Goal: Information Seeking & Learning: Stay updated

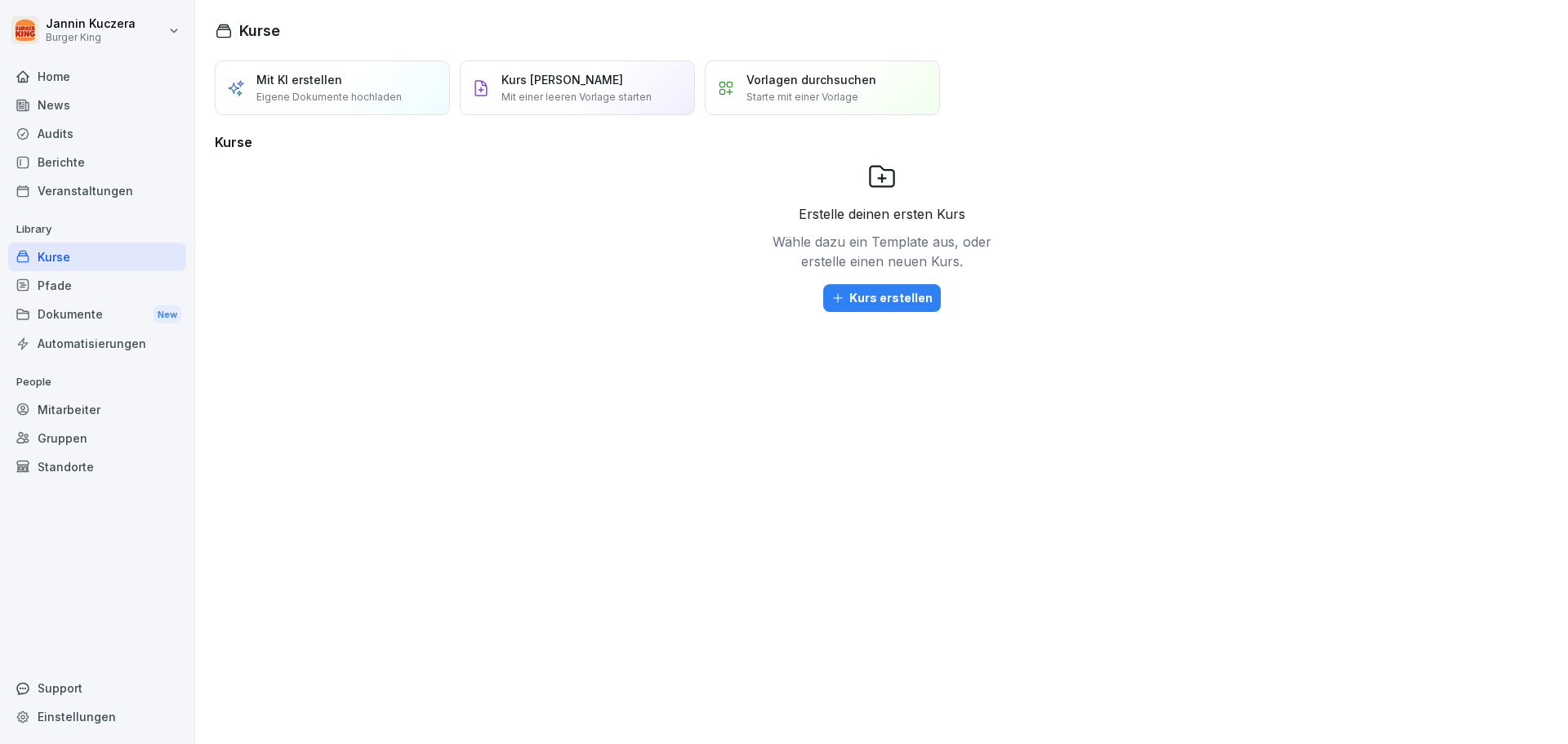
click at [77, 110] on div "News" at bounding box center [97, 105] width 178 height 28
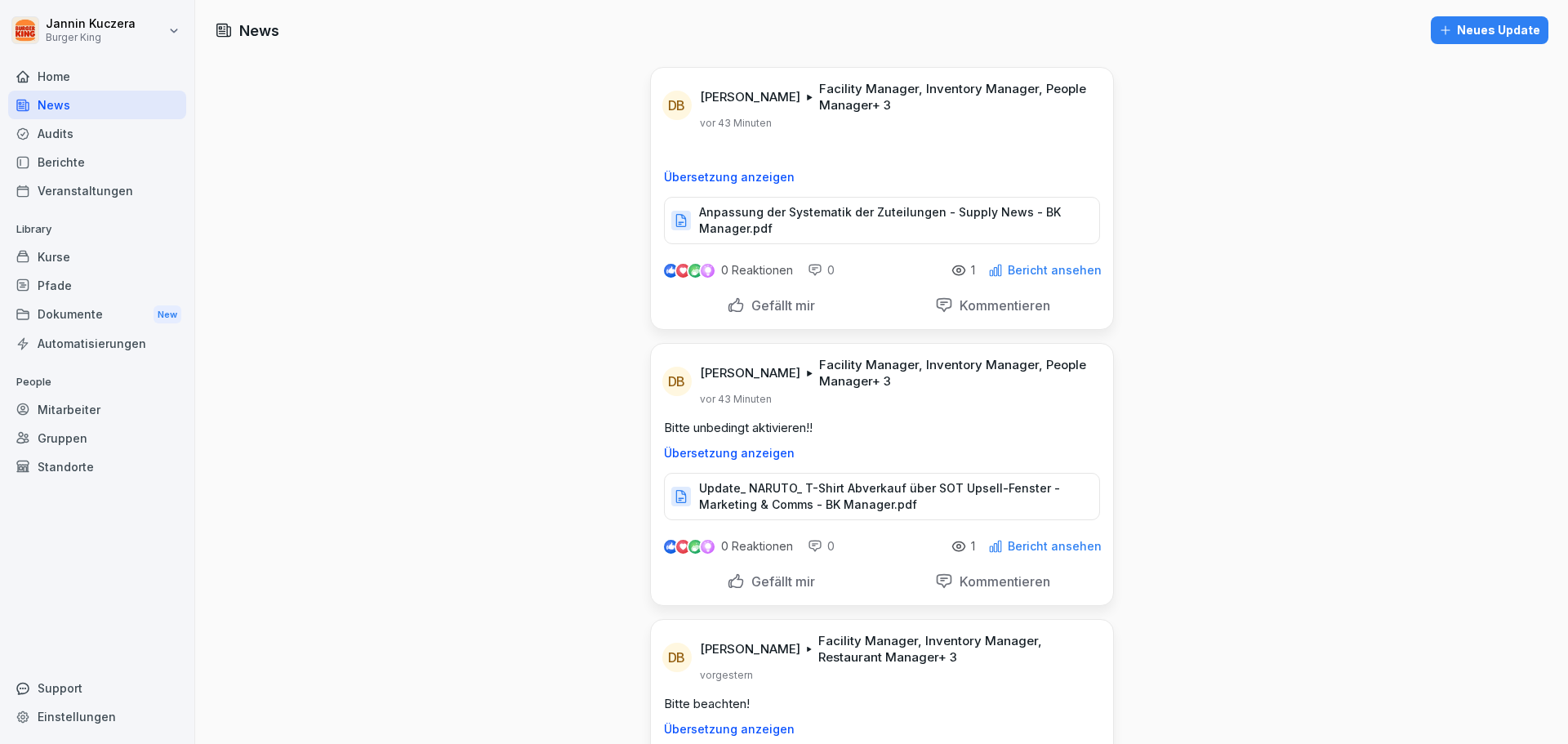
click at [845, 489] on p "Update_ NARUTO_ T-Shirt Abverkauf über SOT Upsell-Fenster - Marketing & Comms -…" at bounding box center [890, 496] width 384 height 33
click at [809, 210] on p "Anpassung der Systematik der Zuteilungen - Supply News - BK Manager.pdf" at bounding box center [890, 220] width 384 height 33
click at [68, 158] on div "Berichte" at bounding box center [97, 162] width 178 height 28
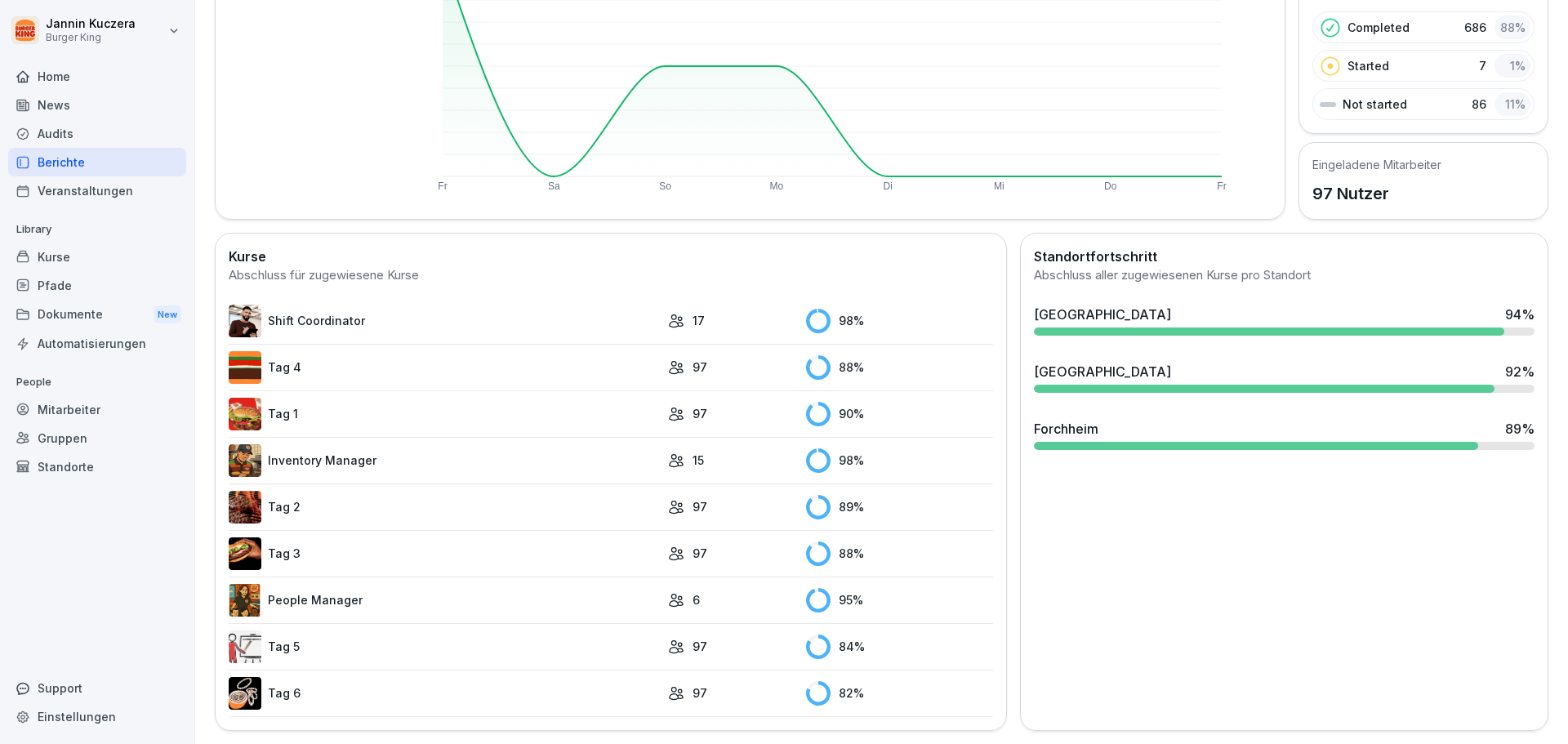
scroll to position [253, 0]
click at [257, 322] on img at bounding box center [245, 321] width 33 height 33
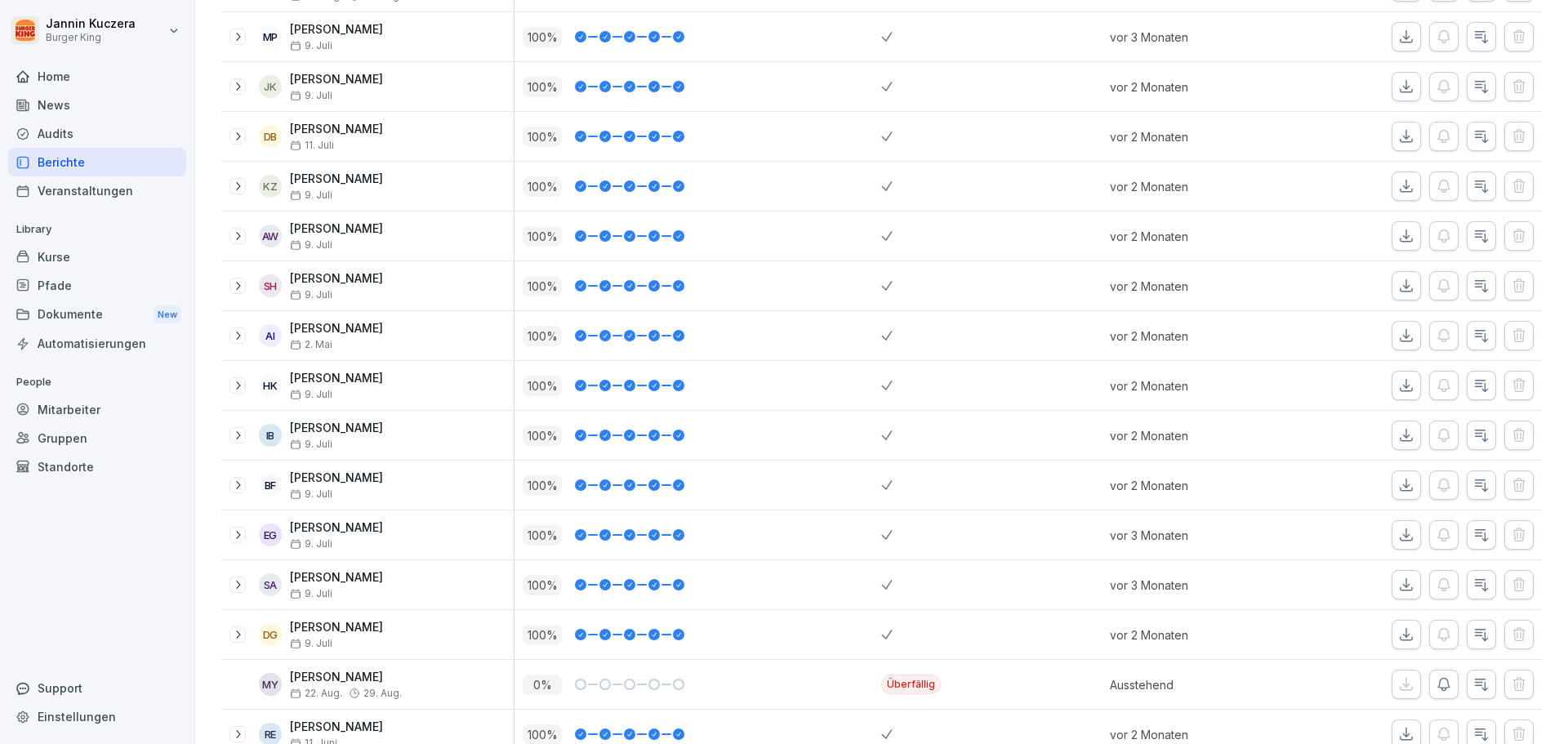
scroll to position [129, 0]
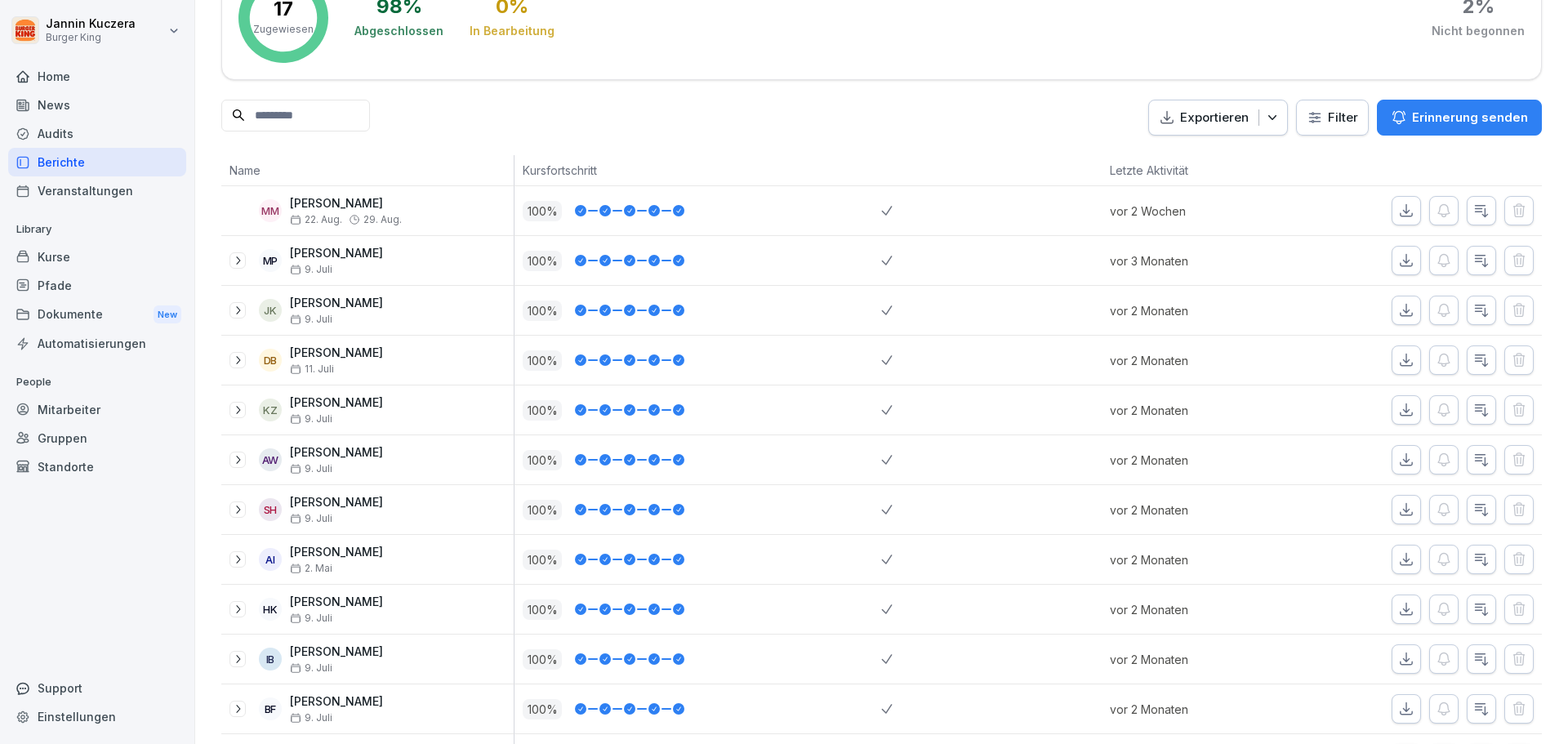
click at [79, 162] on div "Berichte" at bounding box center [97, 162] width 178 height 28
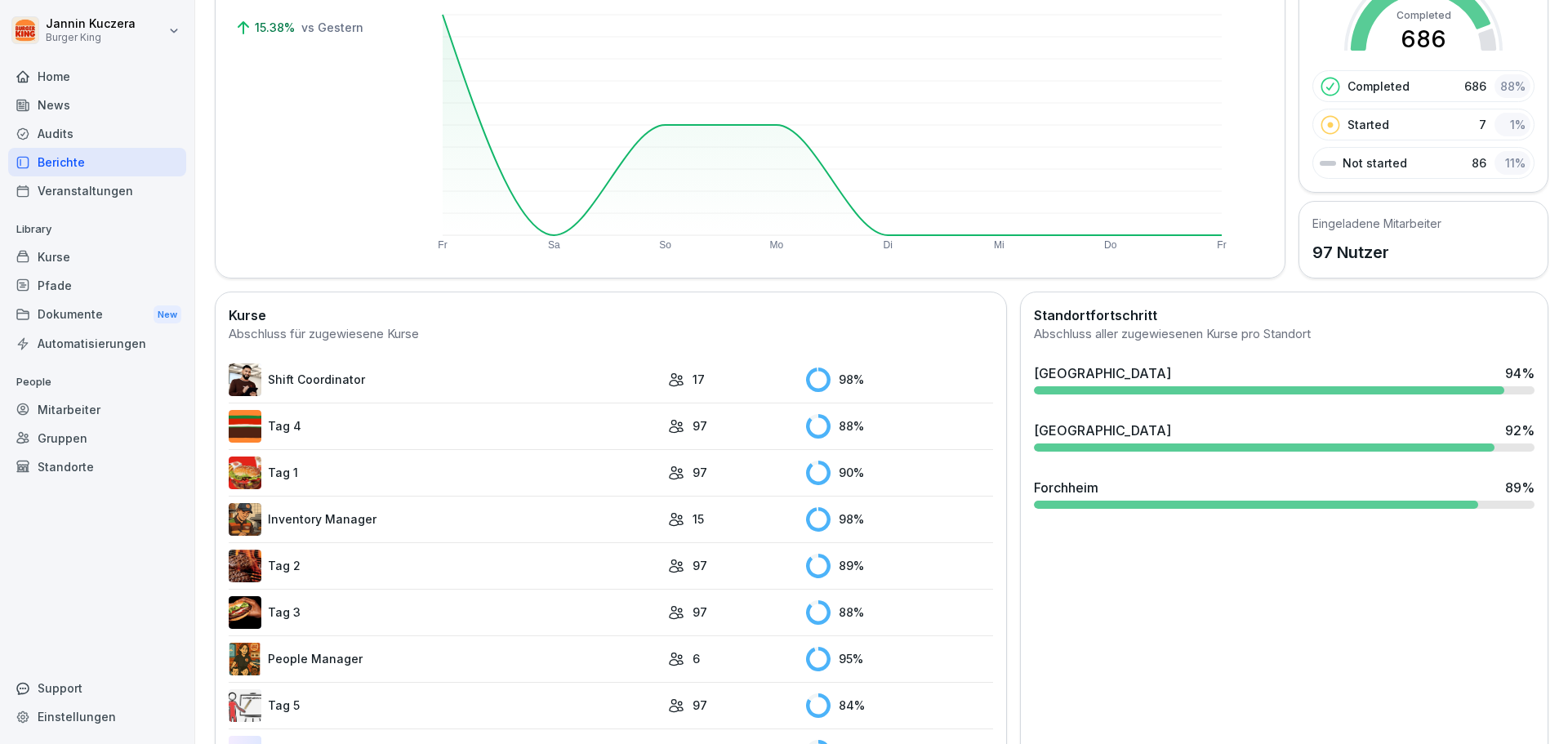
scroll to position [253, 0]
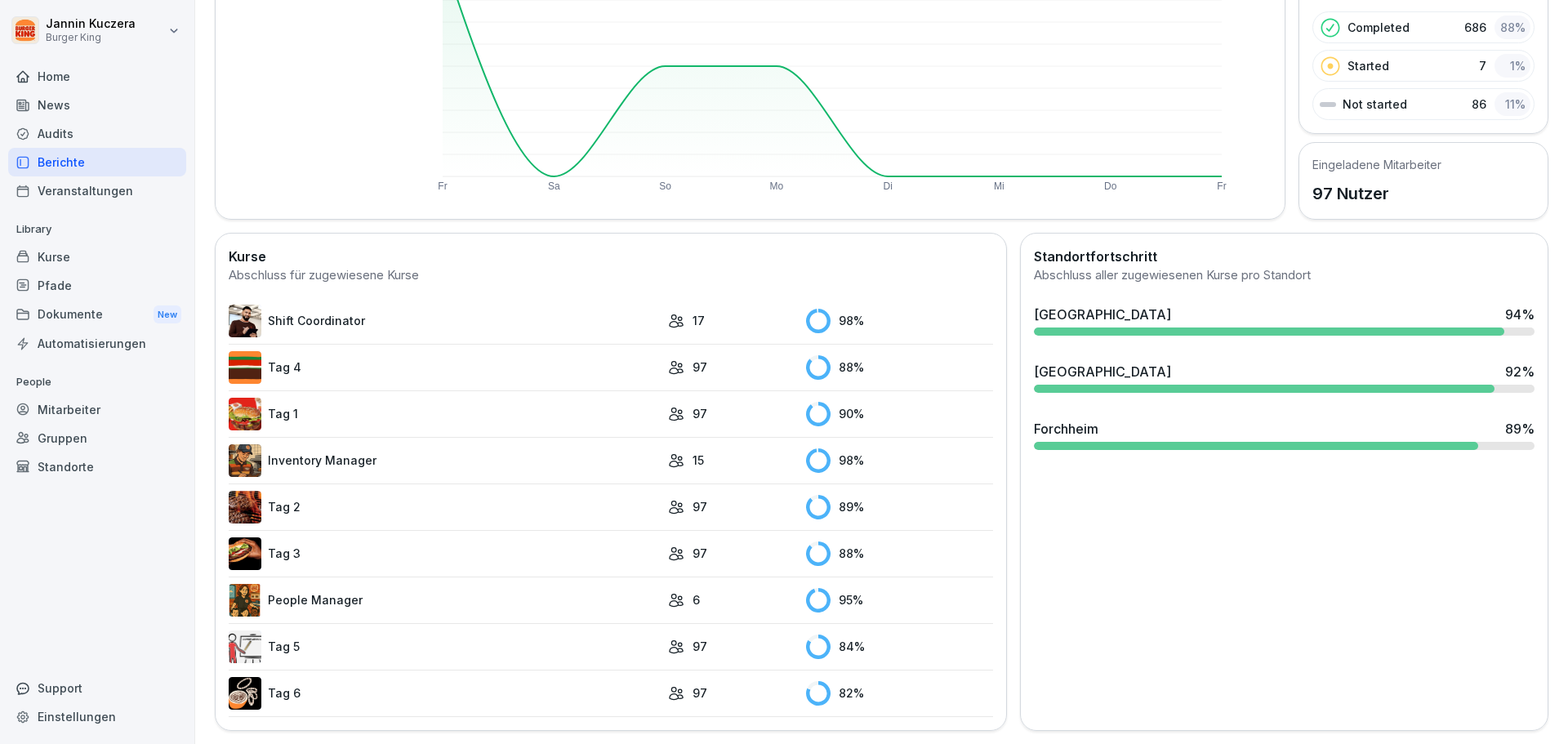
click at [251, 351] on img at bounding box center [245, 367] width 33 height 33
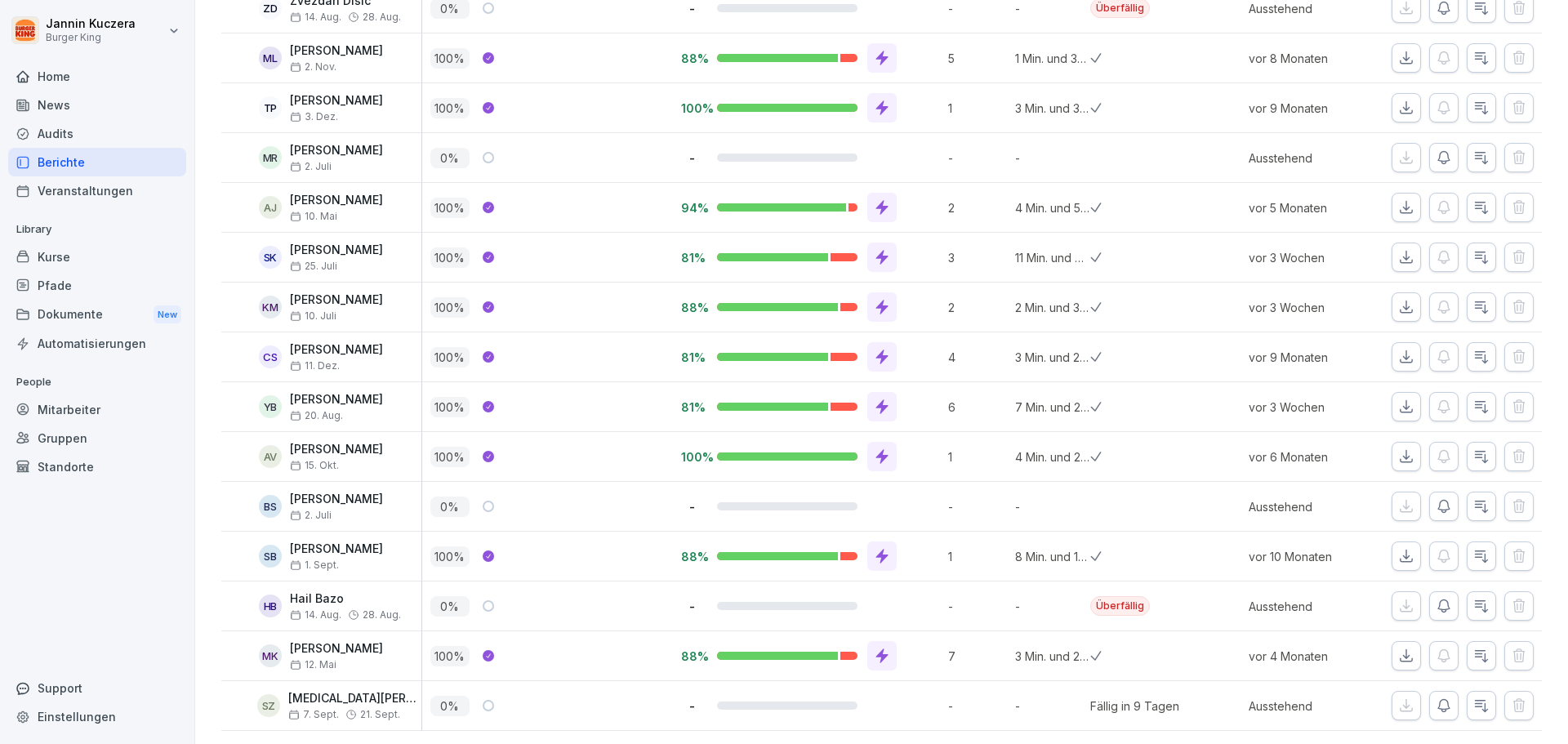
scroll to position [4440, 0]
click at [51, 112] on div "News" at bounding box center [97, 105] width 178 height 28
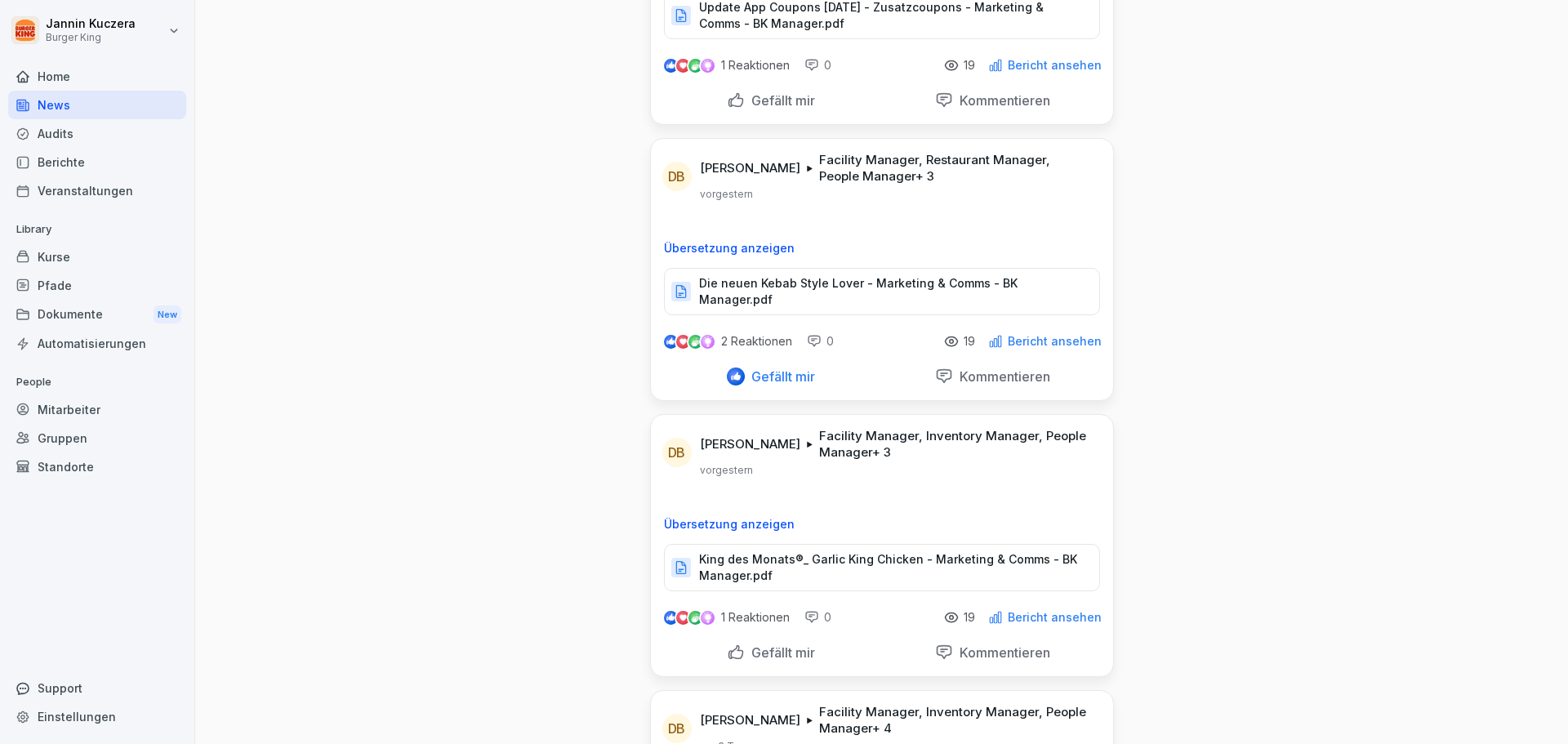
scroll to position [735, 0]
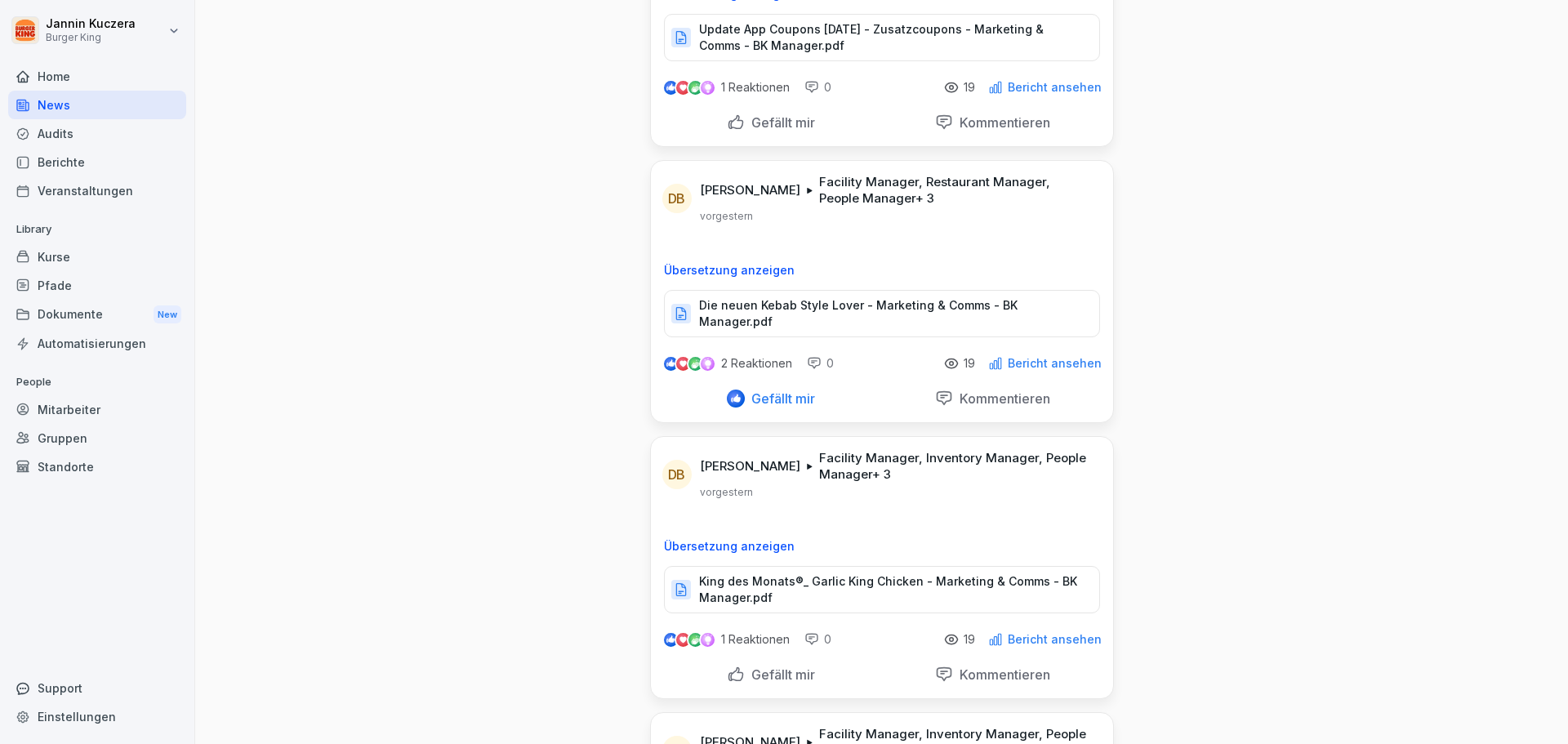
click at [1017, 357] on p "Bericht ansehen" at bounding box center [1055, 363] width 94 height 13
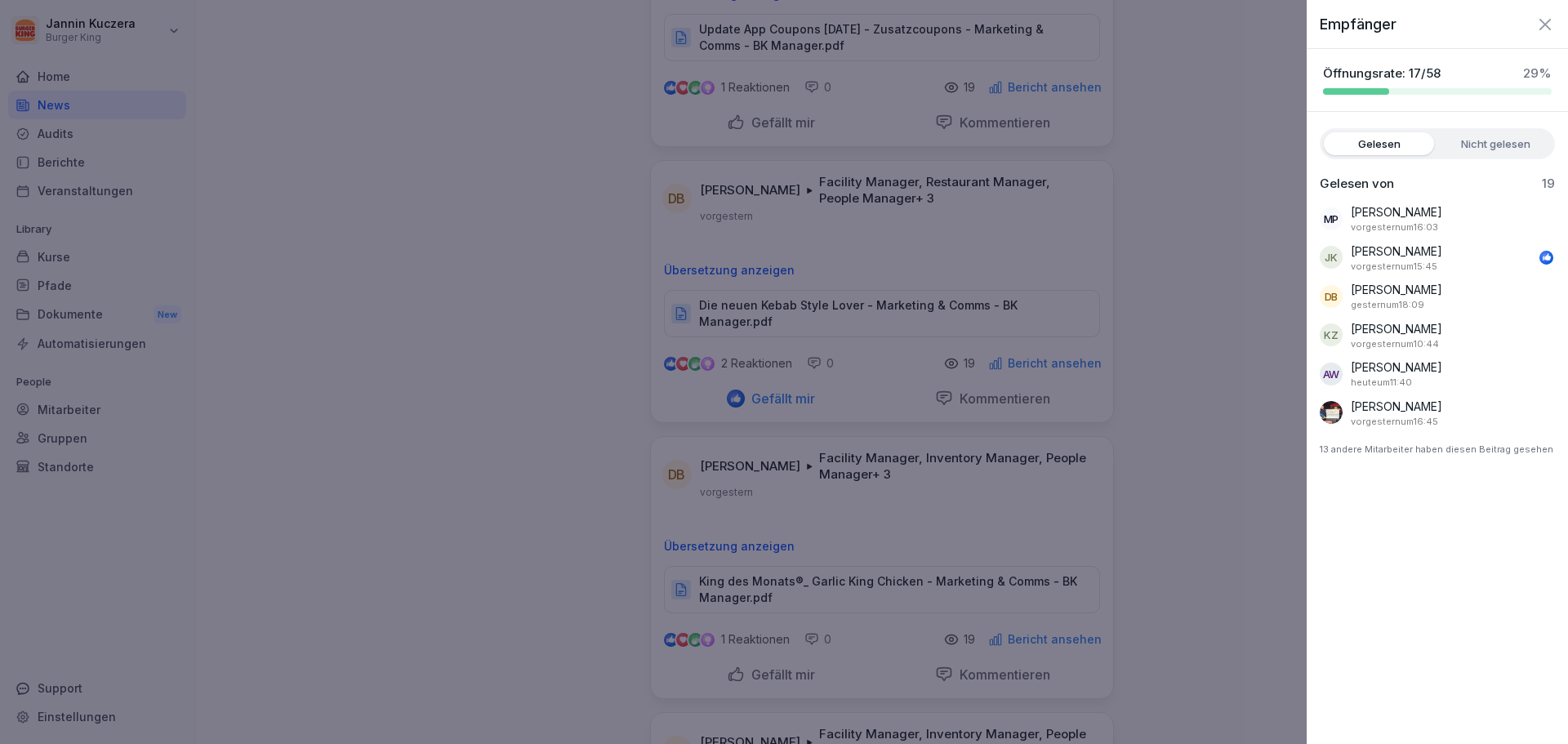
click at [1514, 150] on label "Nicht gelesen" at bounding box center [1495, 143] width 110 height 23
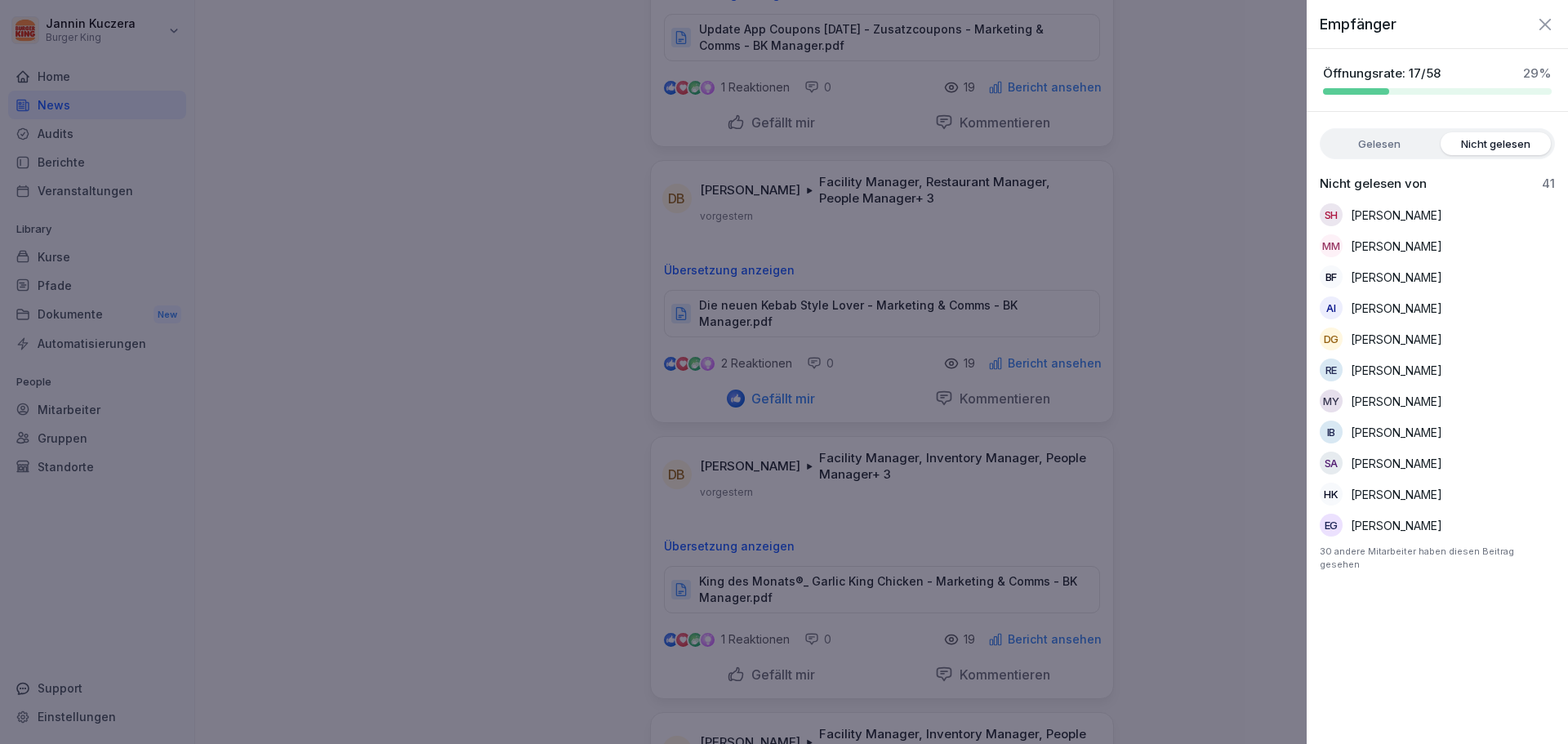
click at [1398, 143] on label "Gelesen" at bounding box center [1378, 143] width 110 height 23
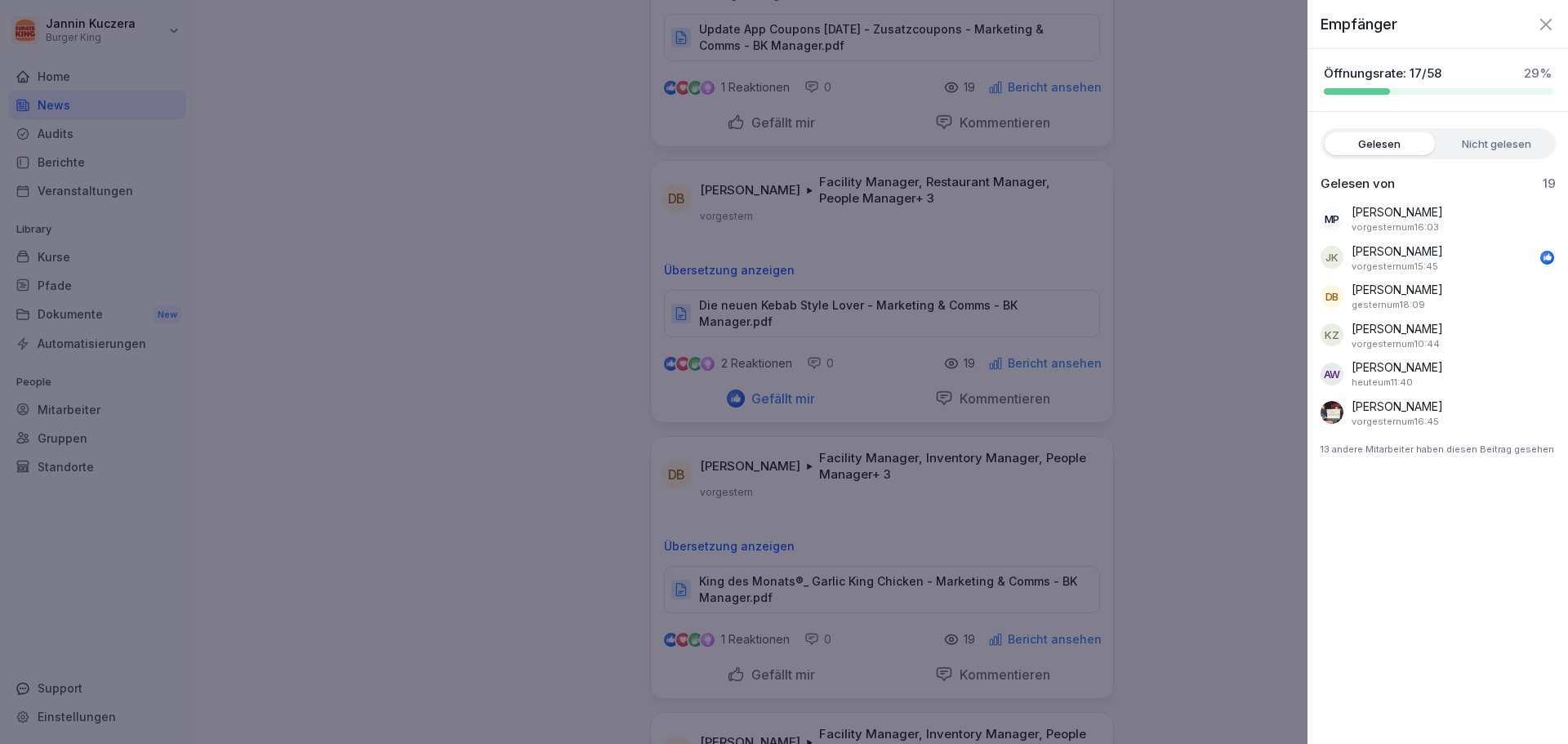
click at [1239, 415] on div at bounding box center [784, 372] width 1568 height 744
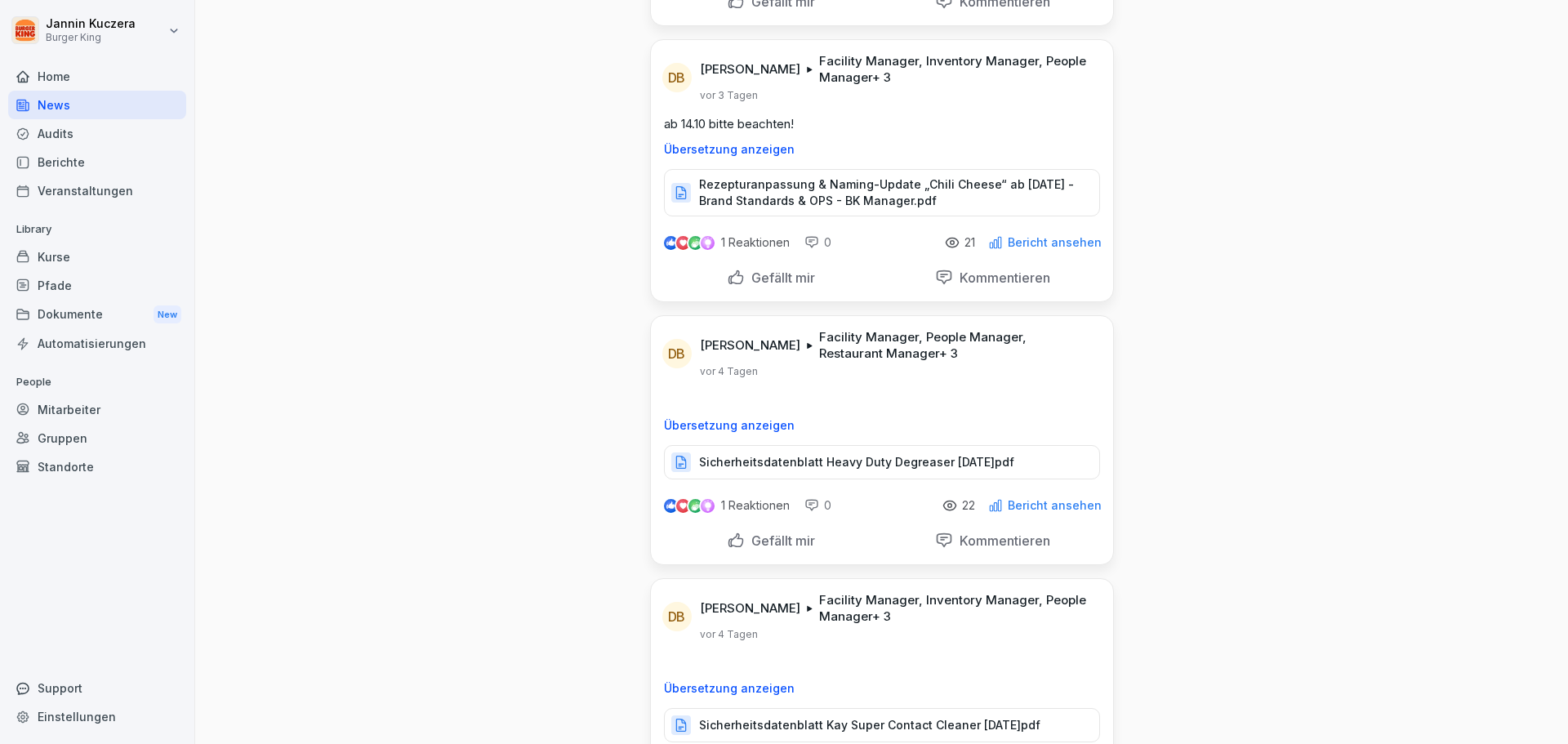
scroll to position [1960, 0]
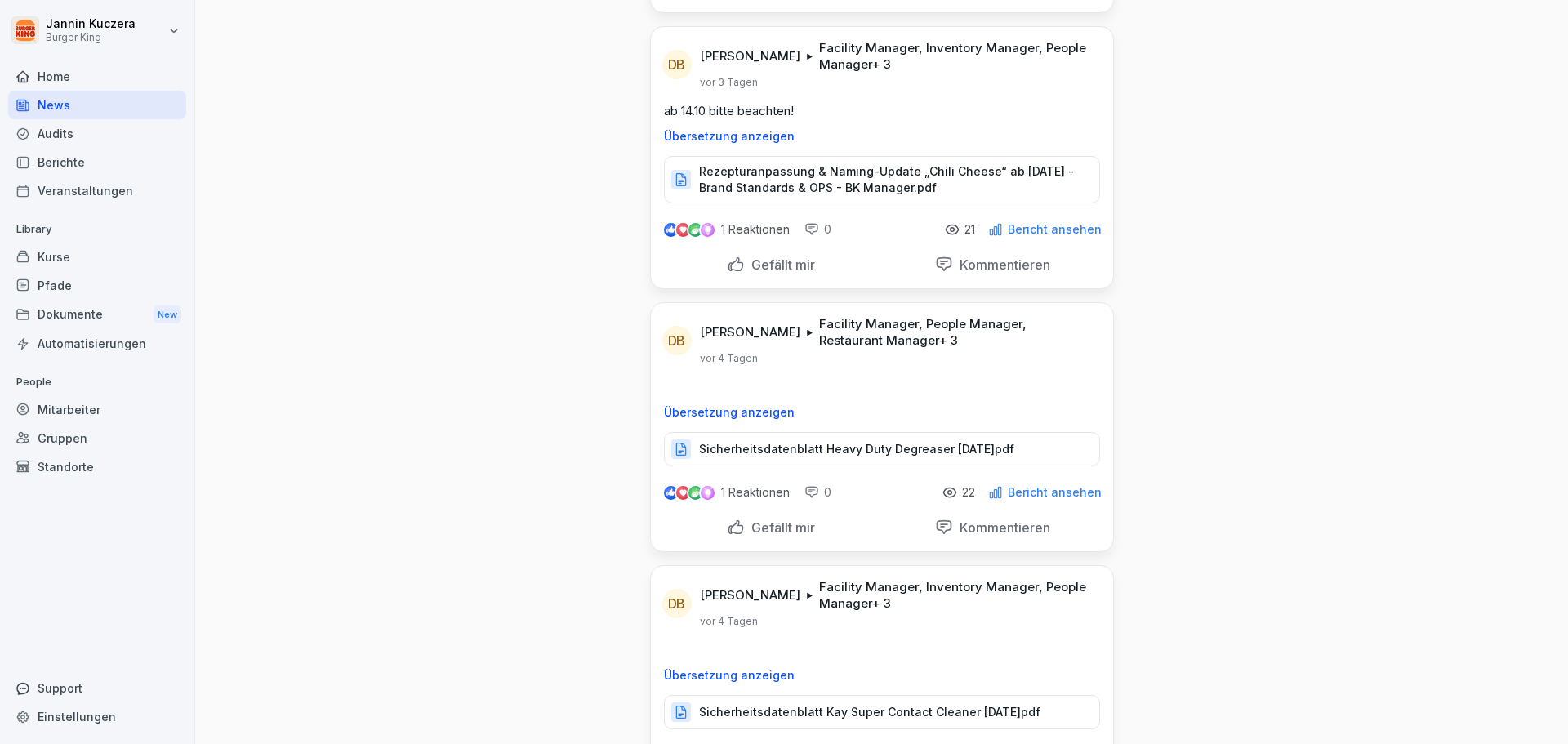
click at [883, 441] on p "Sicherheitsdatenblatt Heavy Duty Degreaser [DATE]pdf" at bounding box center [857, 449] width 315 height 16
